Goal: Check status: Check status

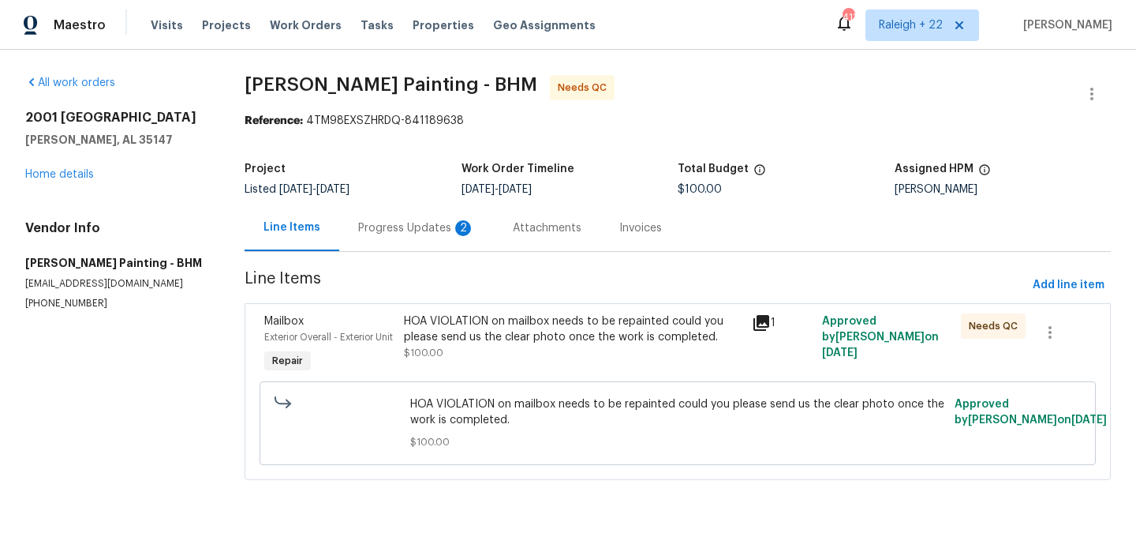
scroll to position [4, 0]
click at [414, 223] on div "Progress Updates 2" at bounding box center [416, 228] width 117 height 16
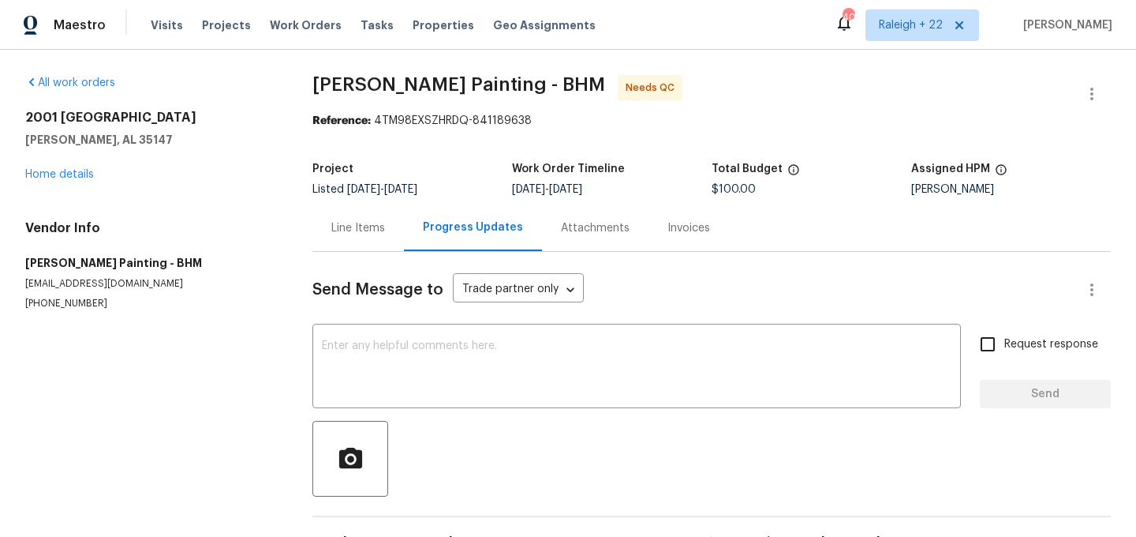
click at [381, 220] on div "Line Items" at bounding box center [358, 228] width 54 height 16
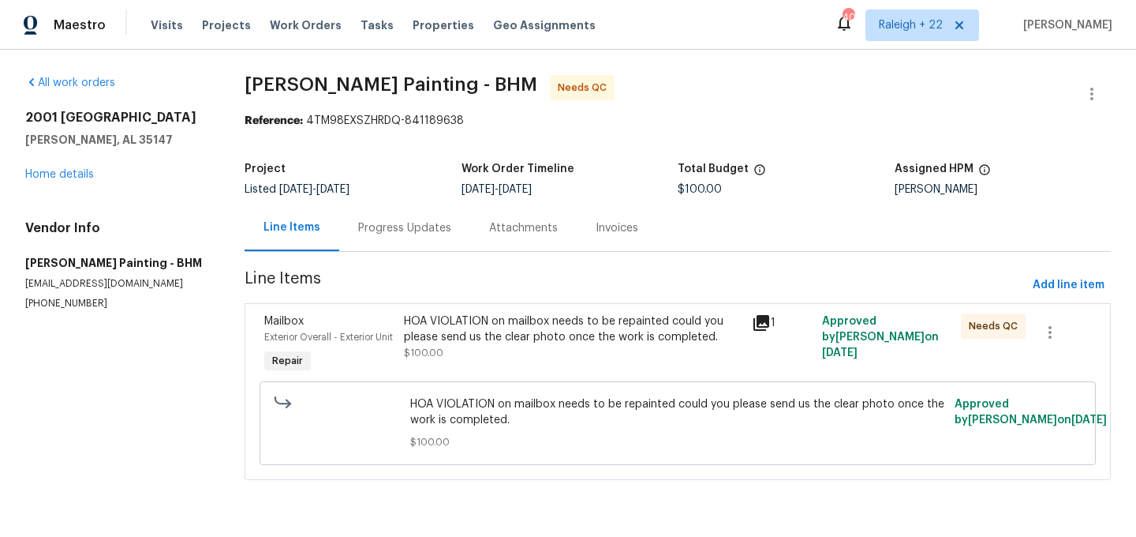
click at [517, 361] on div "HOA VIOLATION on mailbox needs to be repainted could you please send us the cle…" at bounding box center [573, 336] width 339 height 47
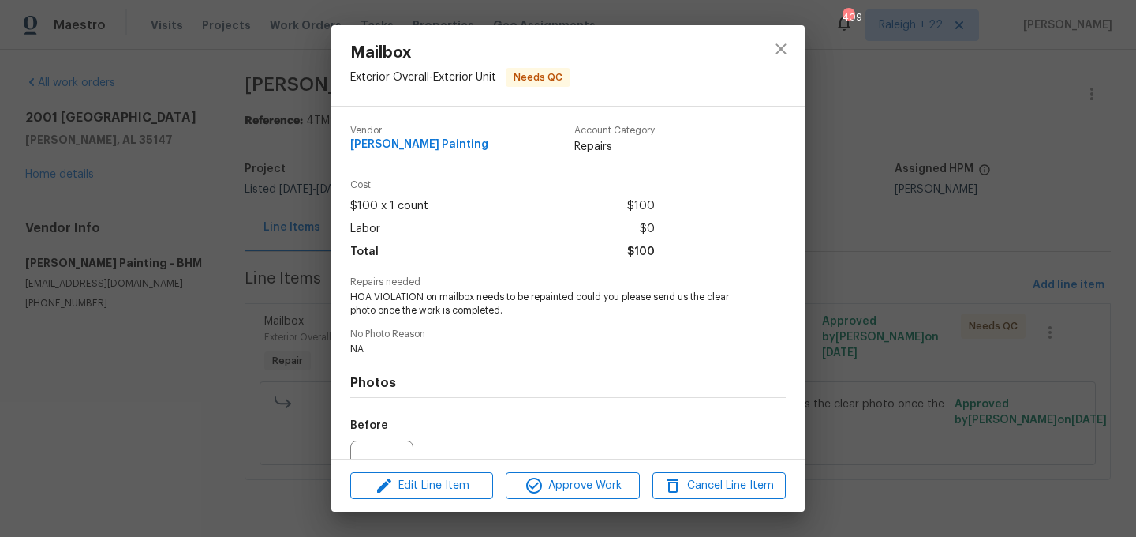
scroll to position [163, 0]
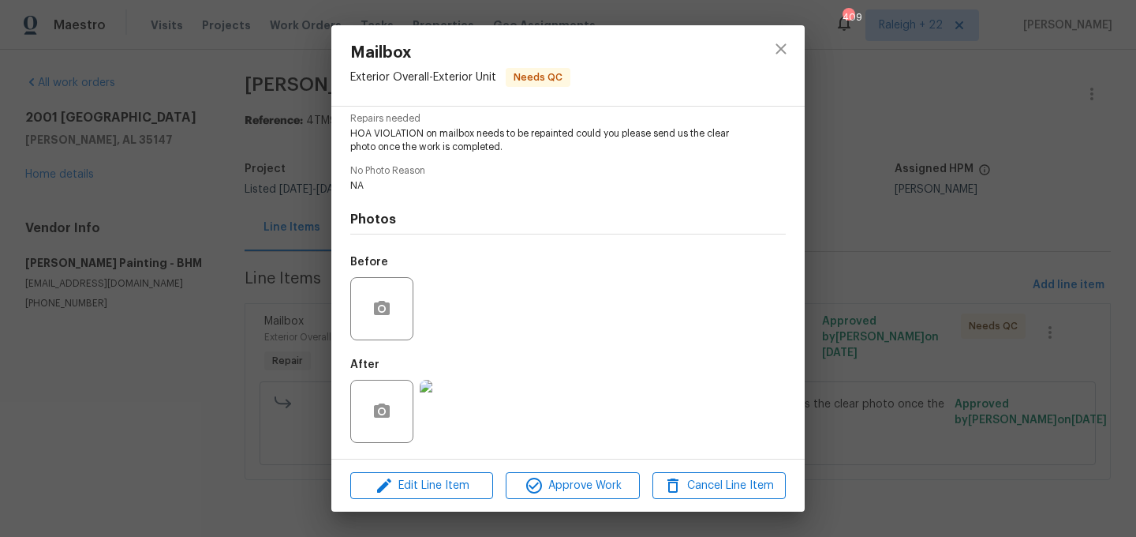
click at [446, 419] on img at bounding box center [451, 410] width 63 height 63
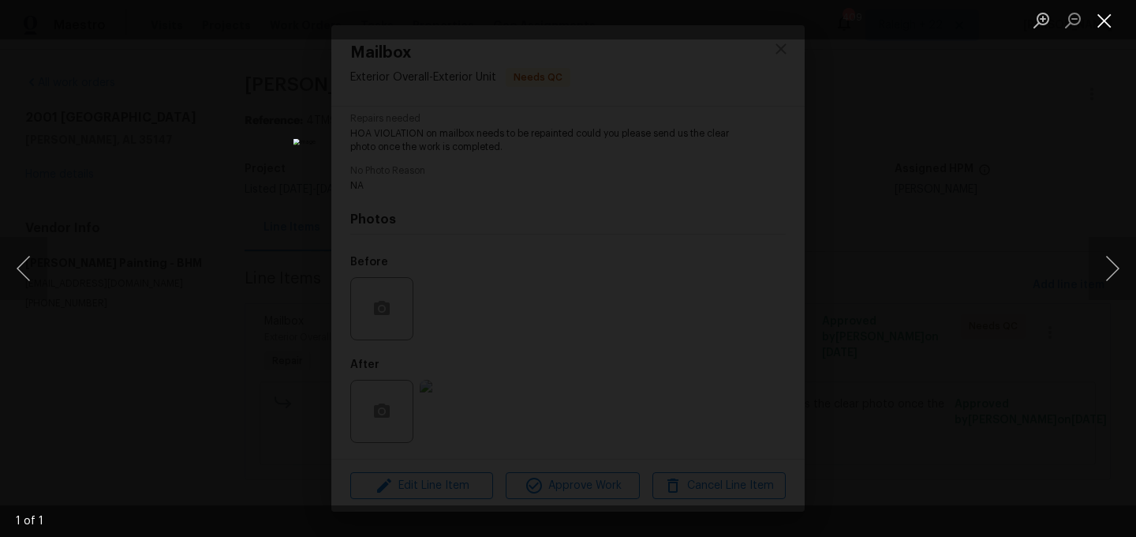
click at [1112, 20] on button "Close lightbox" at bounding box center [1105, 20] width 32 height 28
